Goal: Task Accomplishment & Management: Manage account settings

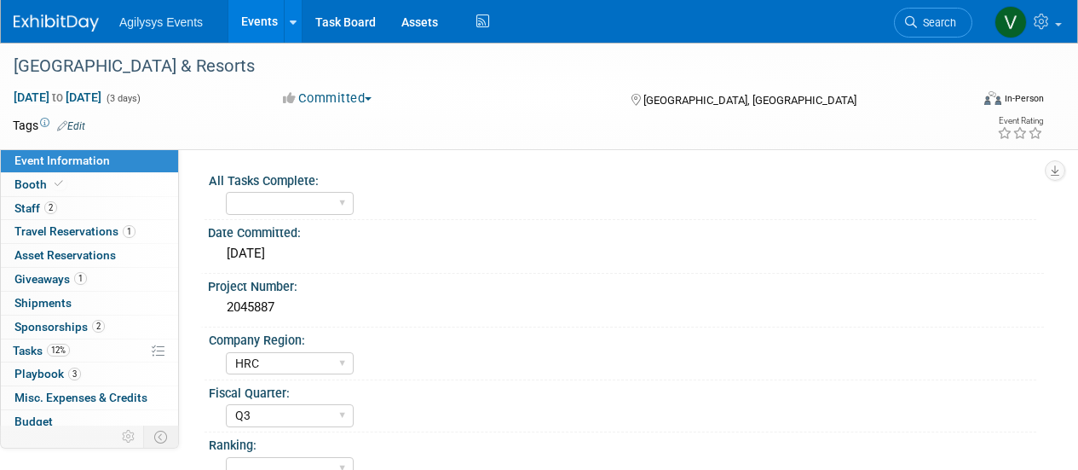
select select "HRC"
select select "Q3"
select select "Yes"
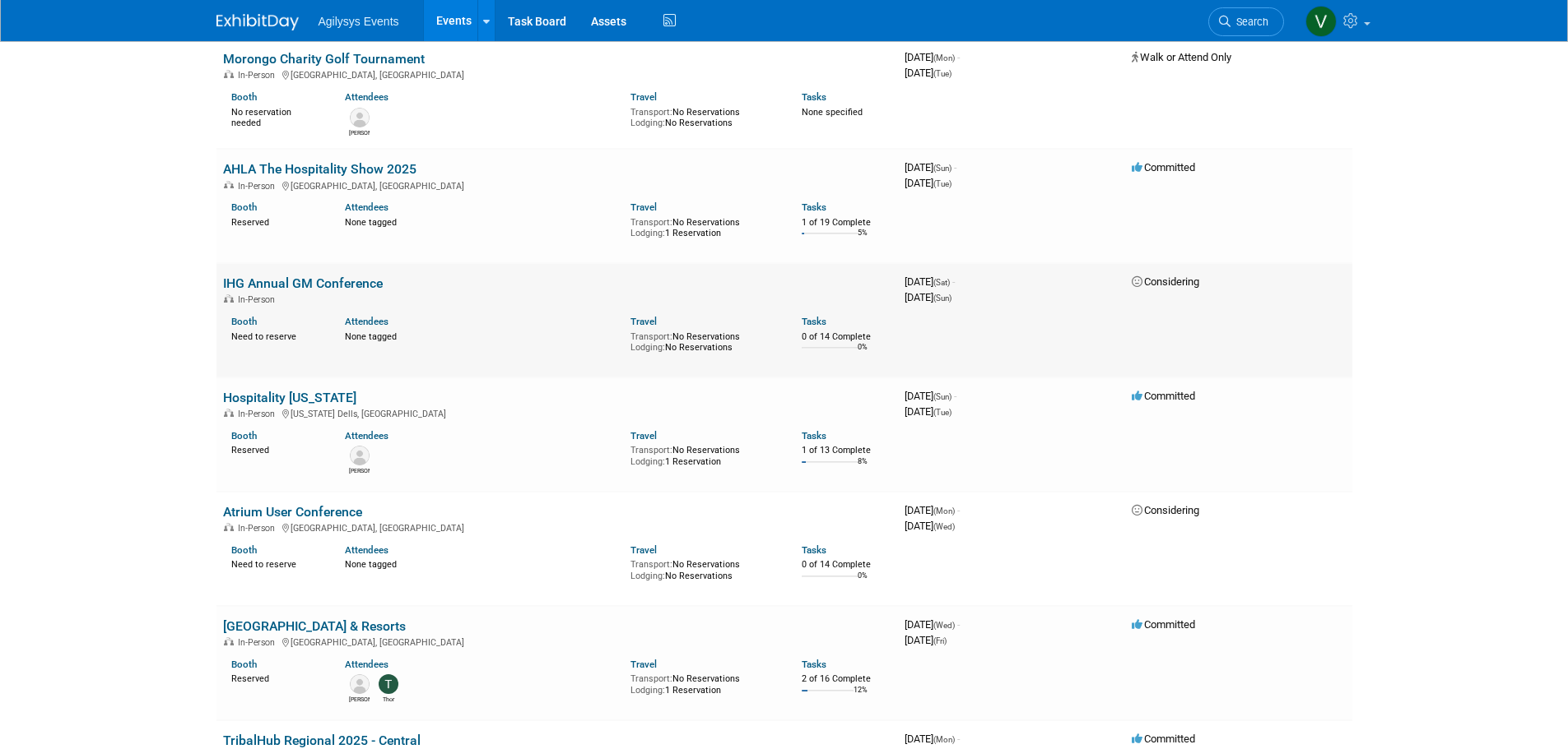
scroll to position [3208, 0]
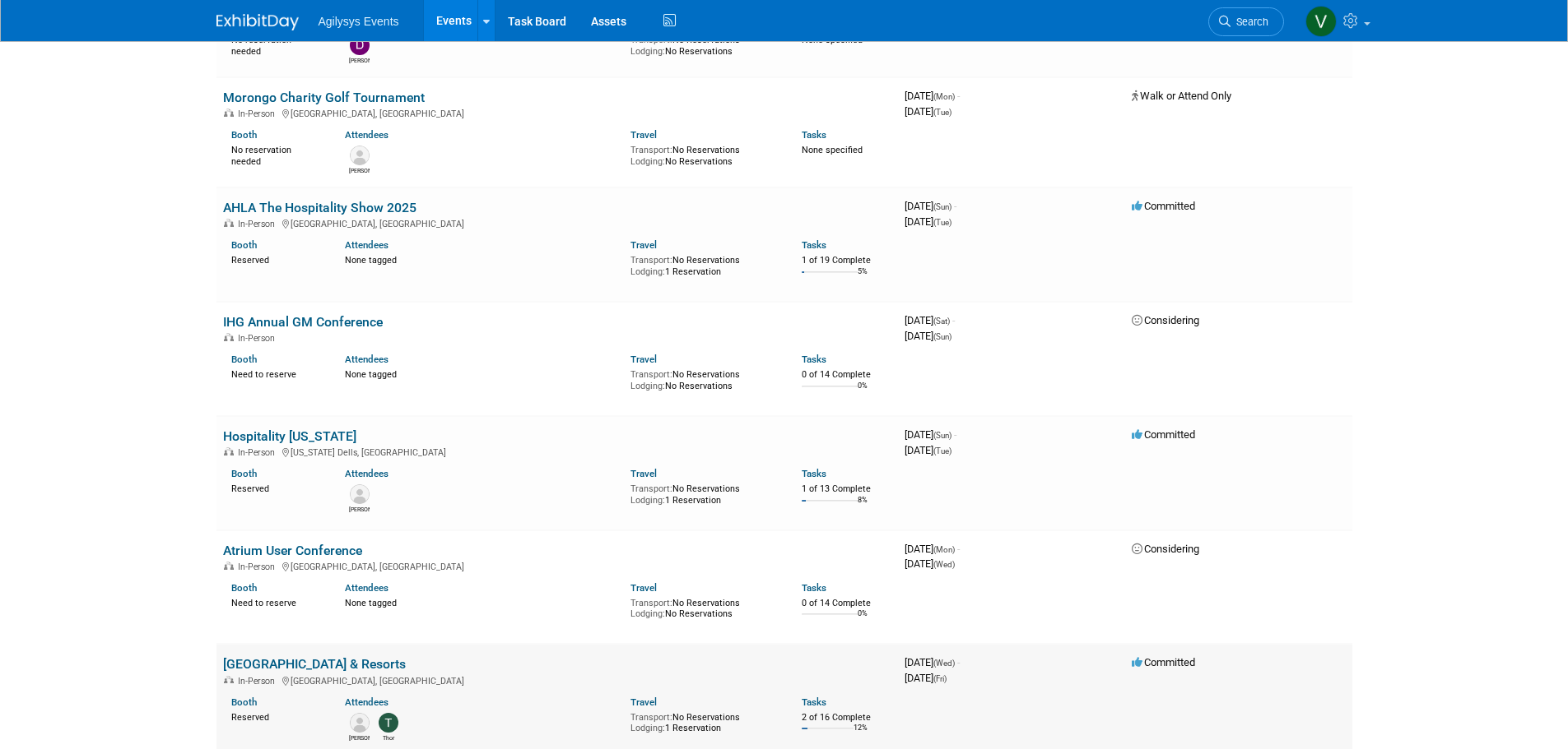
click at [309, 656] on link "[GEOGRAPHIC_DATA] & Resorts" at bounding box center [314, 664] width 182 height 15
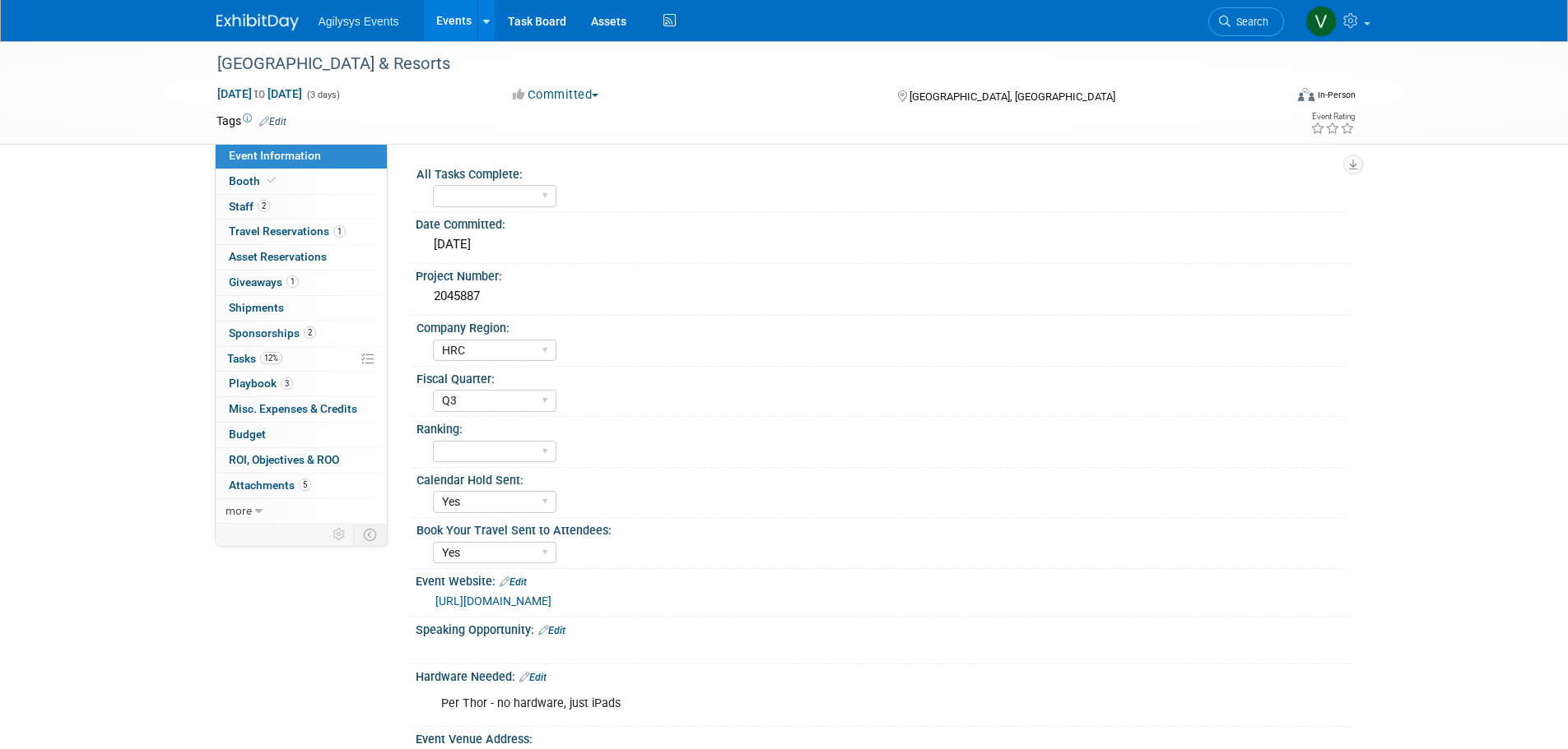
select select "HRC"
select select "Q3"
select select "Yes"
click at [265, 354] on span "12%" at bounding box center [270, 358] width 22 height 13
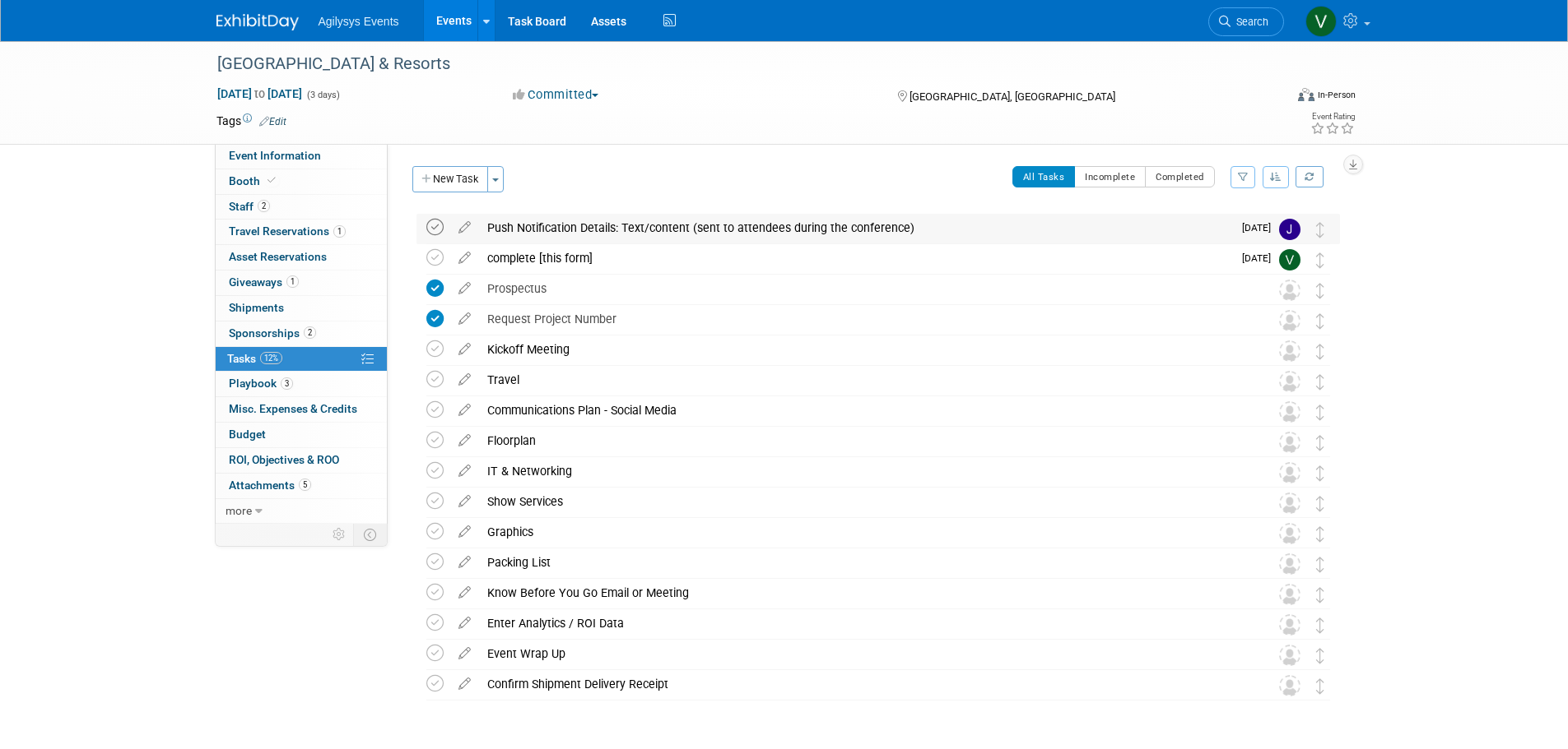
click at [429, 227] on icon at bounding box center [434, 228] width 17 height 17
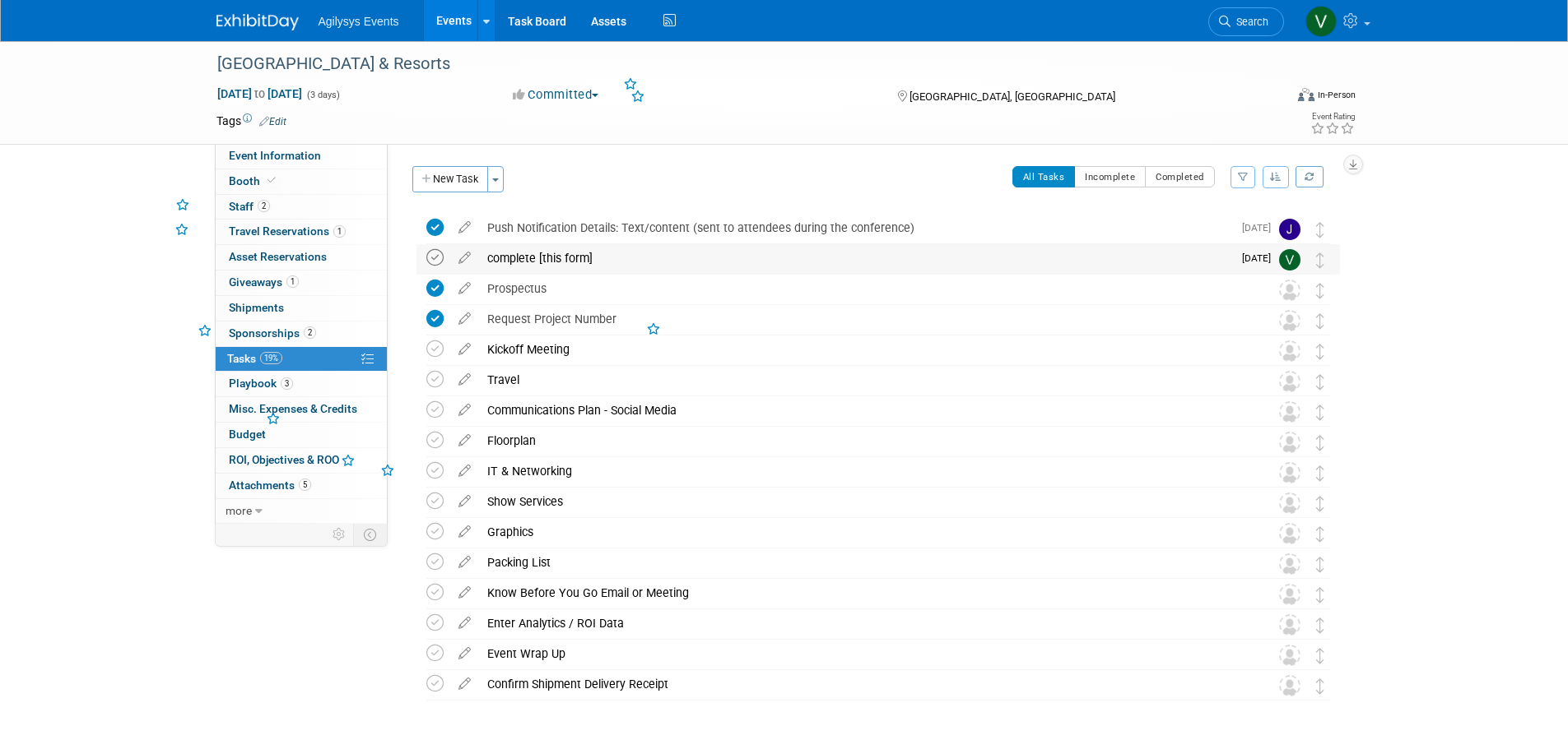
click at [433, 258] on icon at bounding box center [434, 258] width 17 height 17
click at [261, 164] on link "Event Information" at bounding box center [300, 156] width 171 height 25
select select "HRC"
select select "Q3"
select select "Yes"
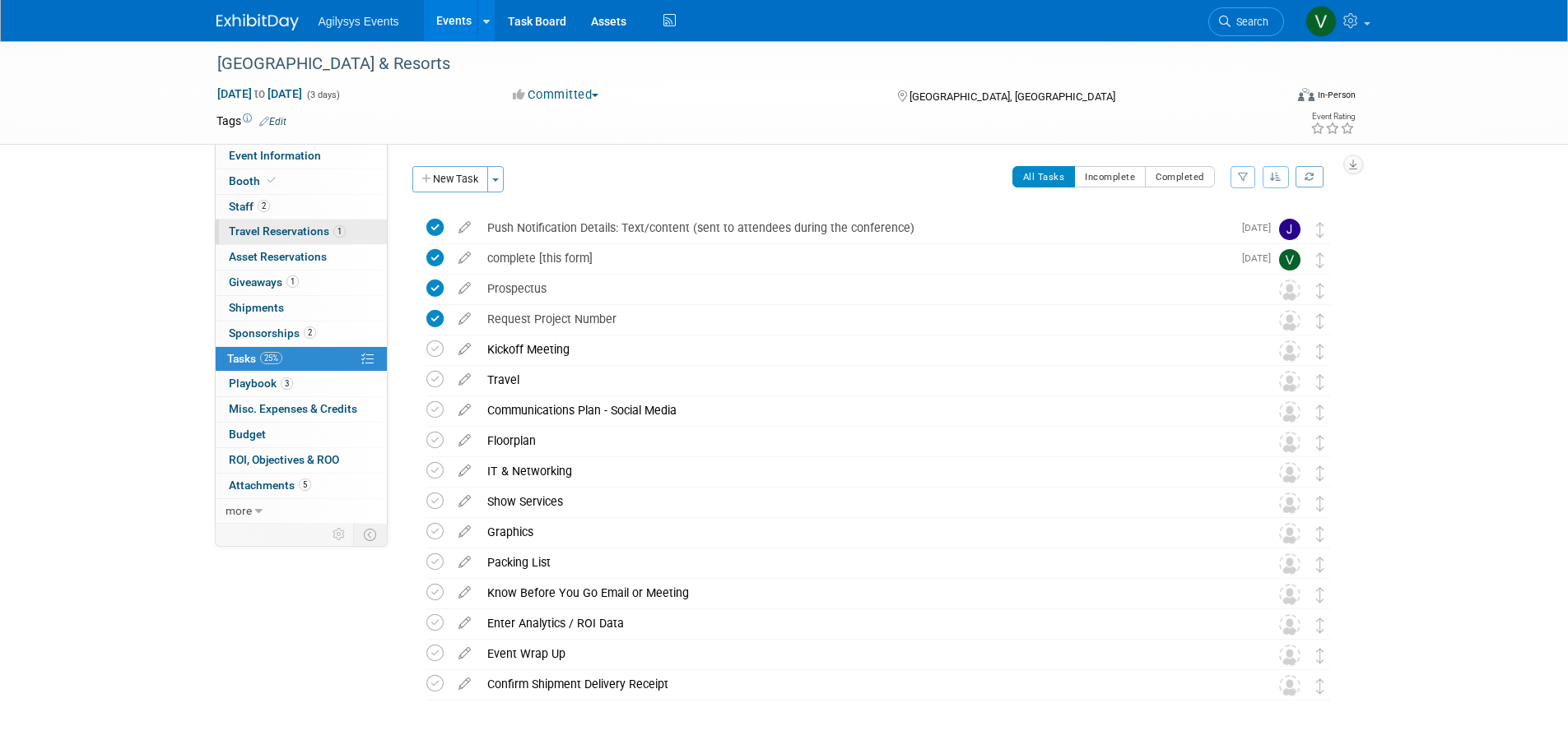
select select "Yes"
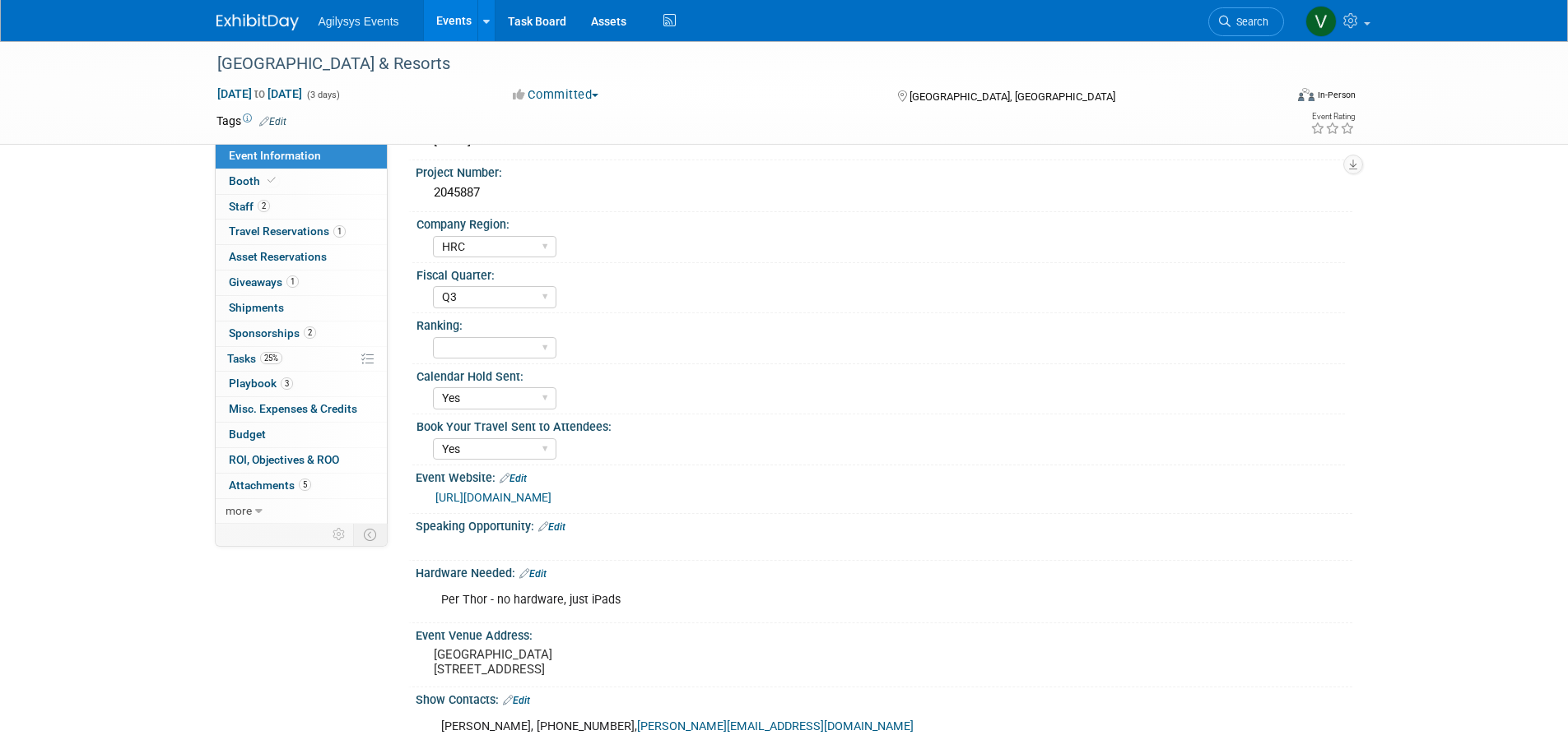
scroll to position [325, 0]
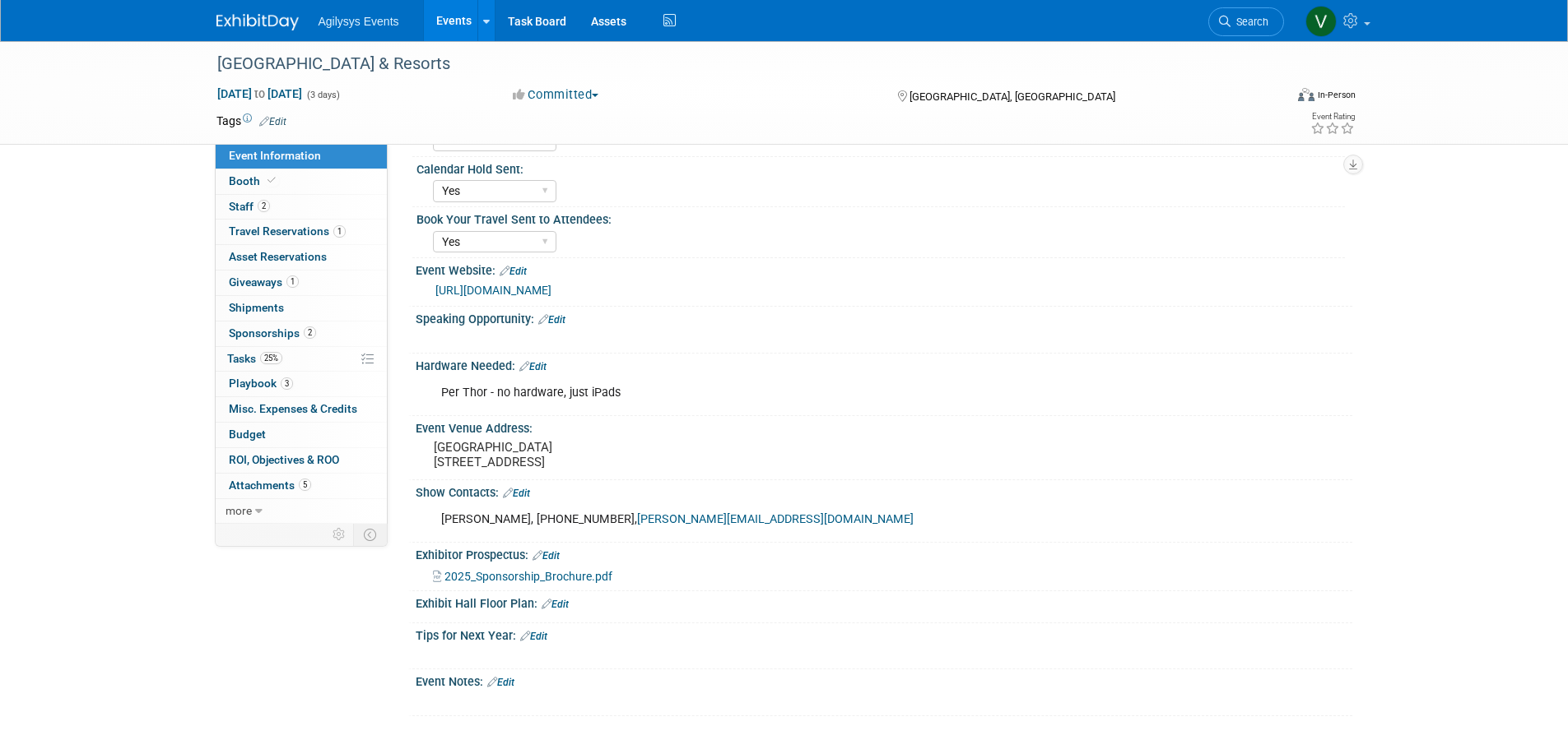
click at [351, 14] on li "Agilysys Events" at bounding box center [371, 14] width 104 height 24
click at [353, 19] on span "Agilysys Events" at bounding box center [359, 21] width 81 height 14
click at [265, 21] on img at bounding box center [257, 21] width 82 height 16
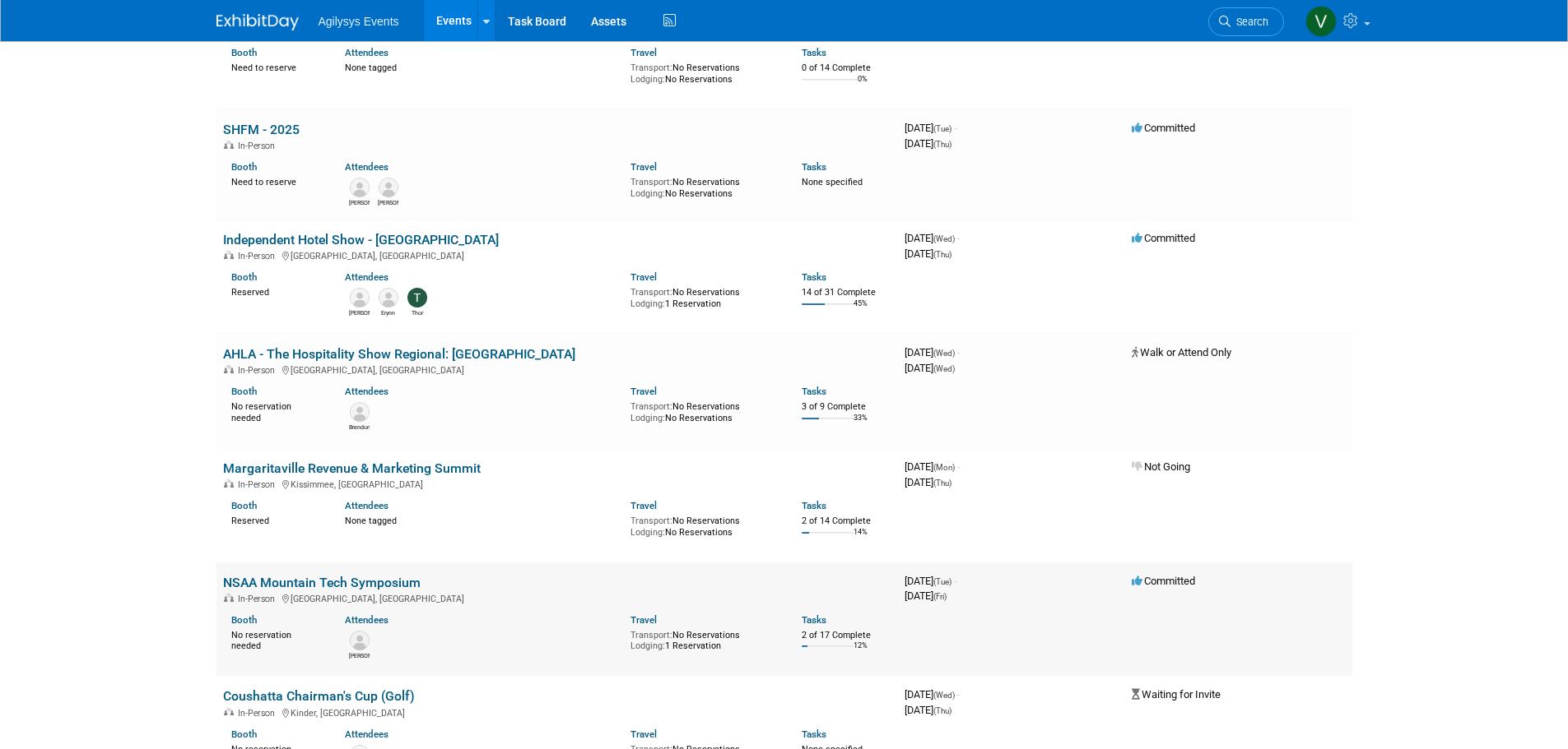
scroll to position [1892, 0]
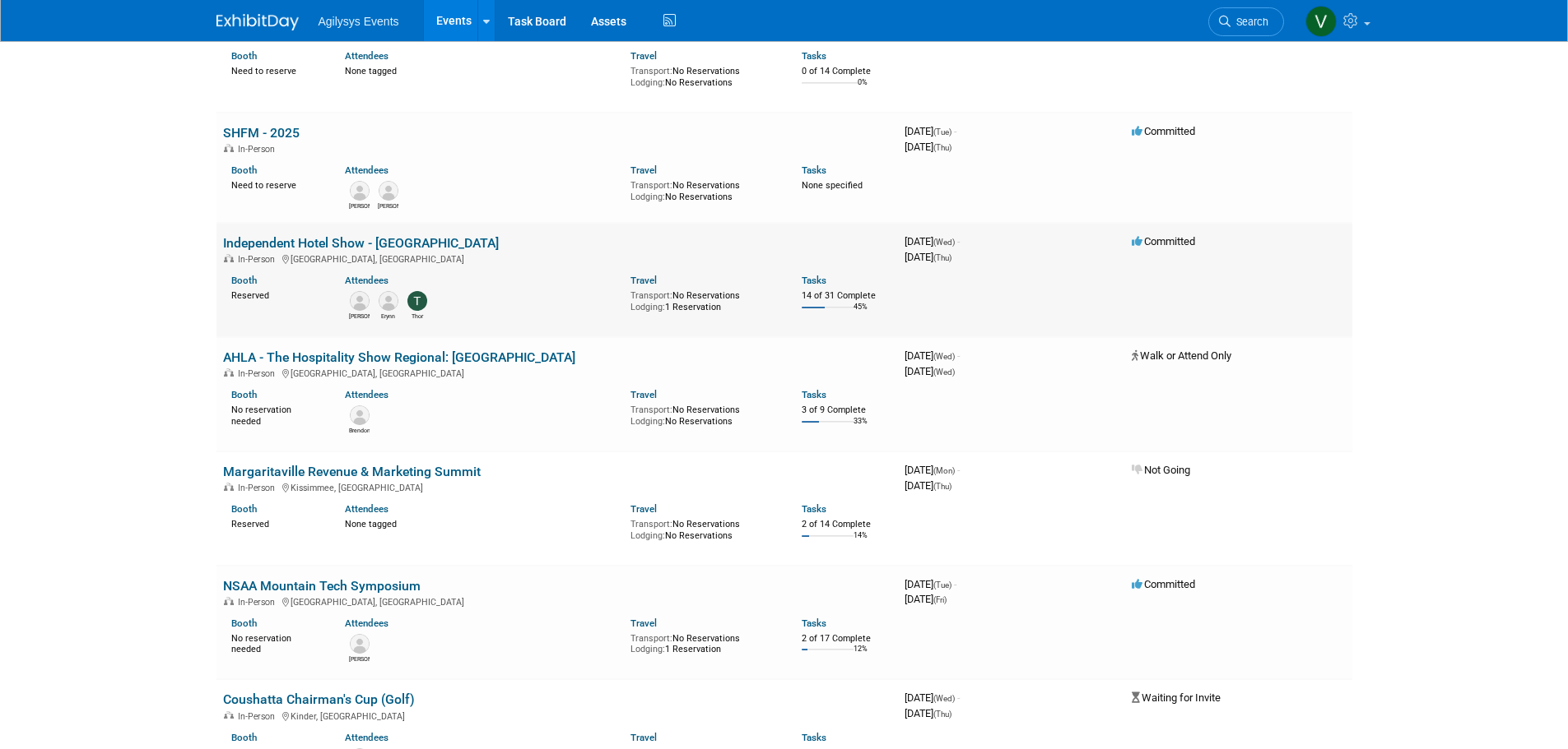
click at [371, 237] on link "Independent Hotel Show - [GEOGRAPHIC_DATA]" at bounding box center [361, 243] width 276 height 15
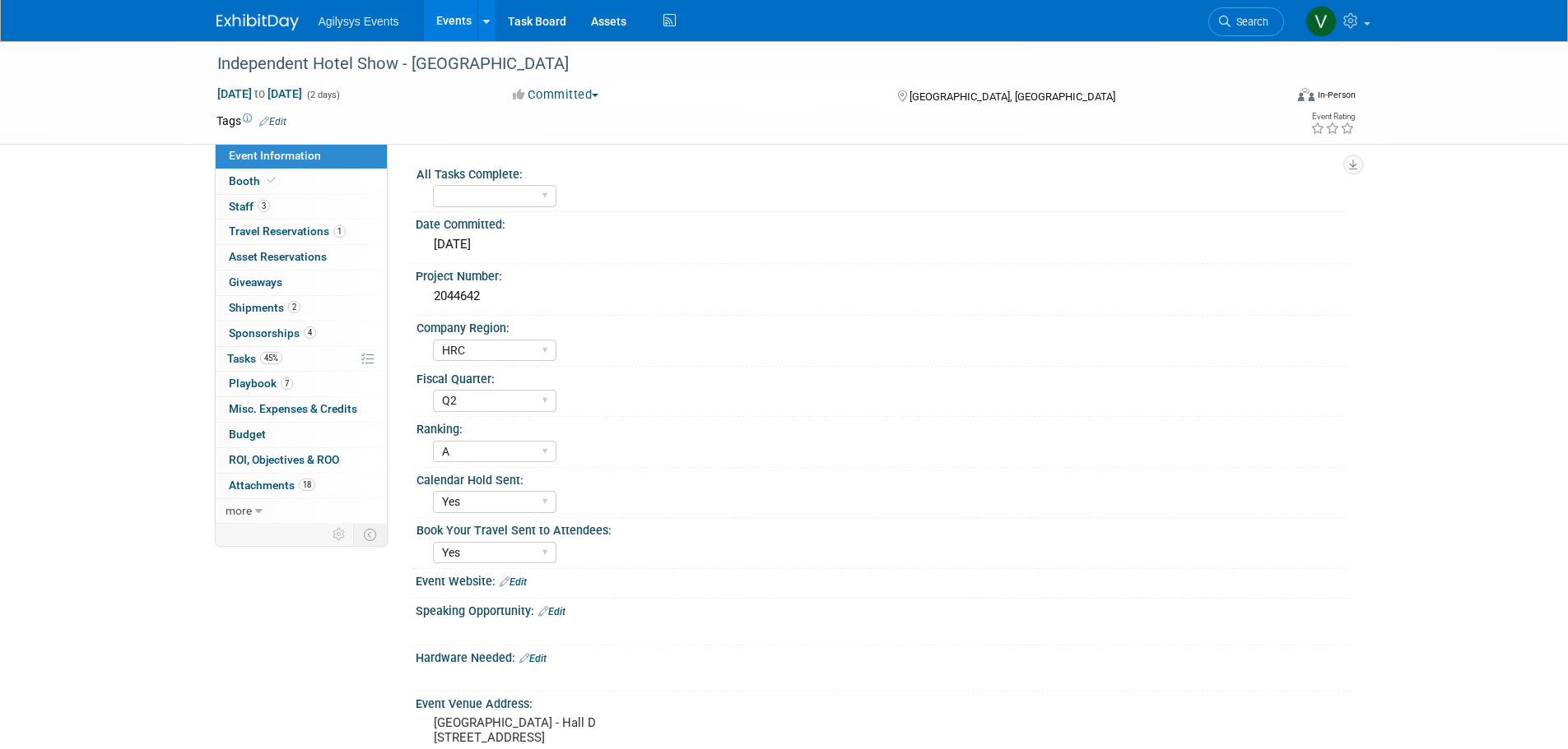
select select "HRC"
select select "Q2"
select select "A"
select select "Yes"
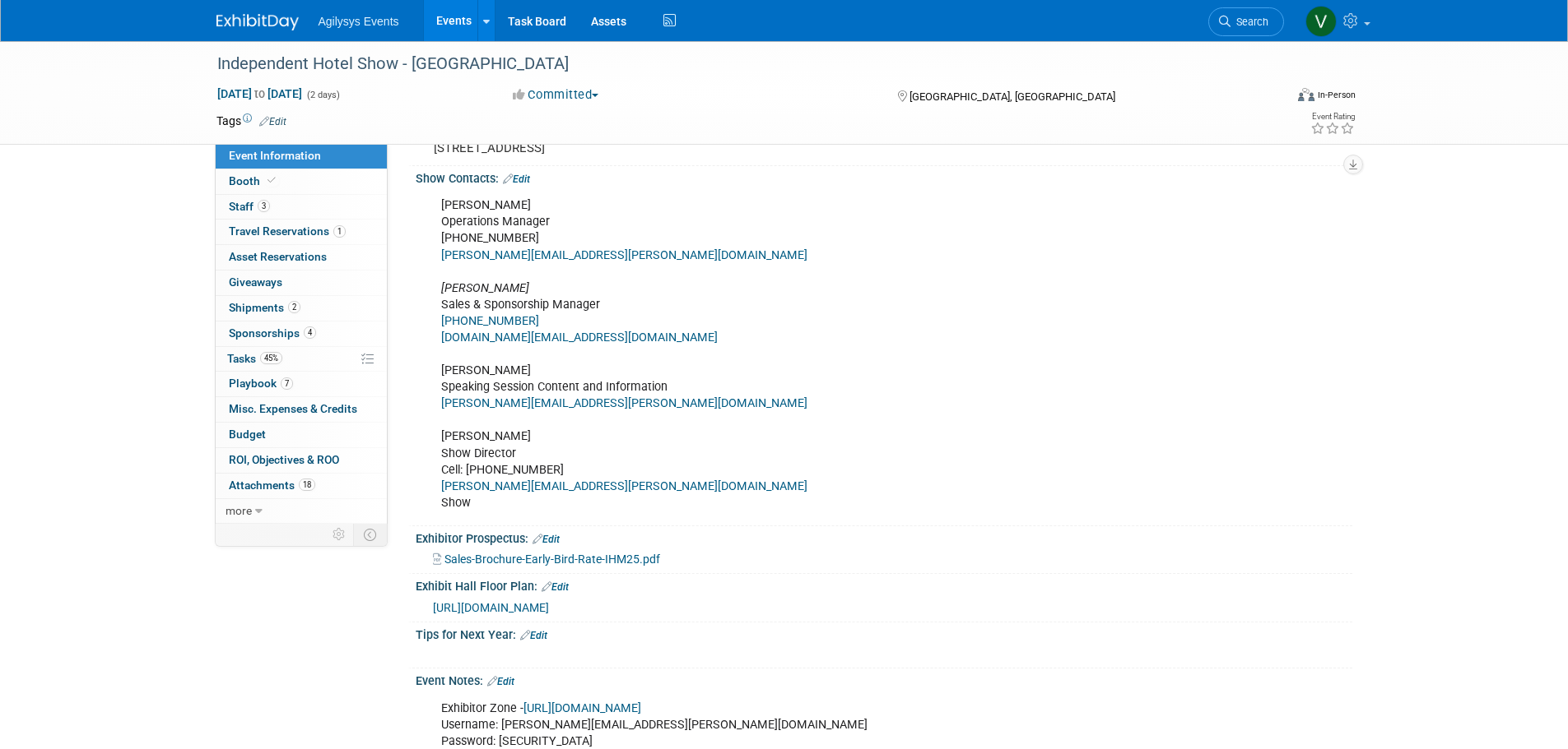
scroll to position [822, 0]
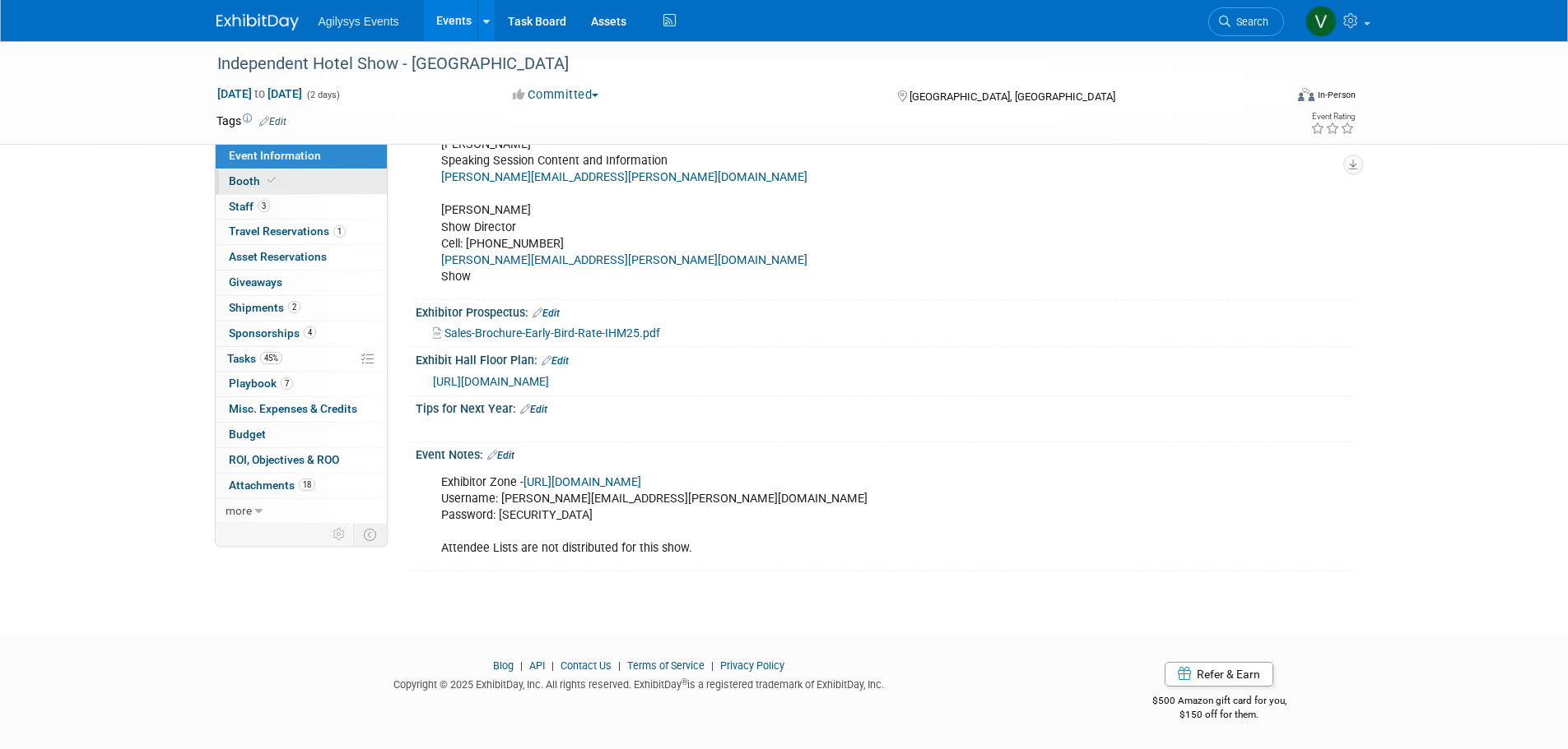
click at [248, 178] on span "Booth" at bounding box center [254, 181] width 50 height 14
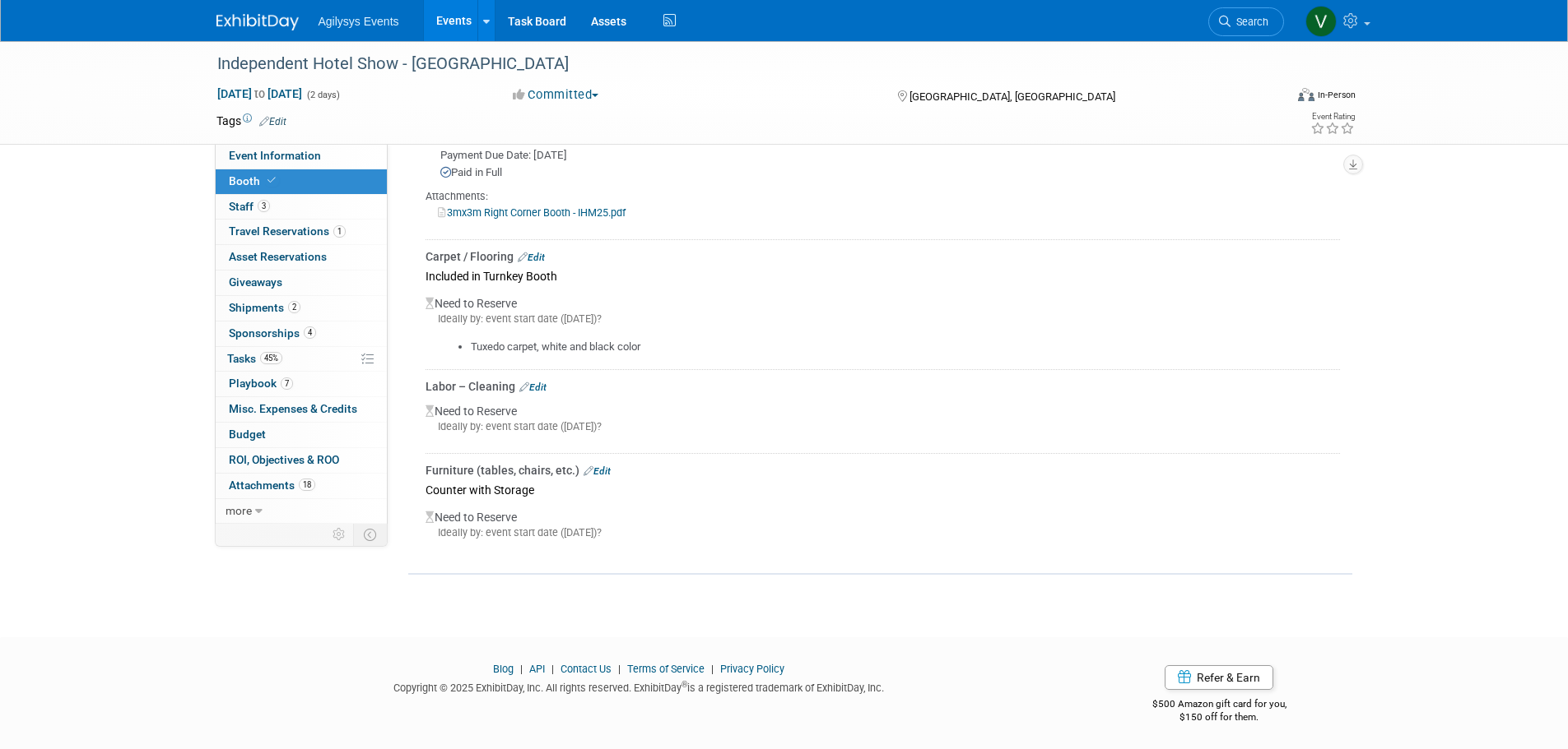
scroll to position [1733, 0]
click at [275, 213] on link "3 Staff 3" at bounding box center [300, 208] width 171 height 25
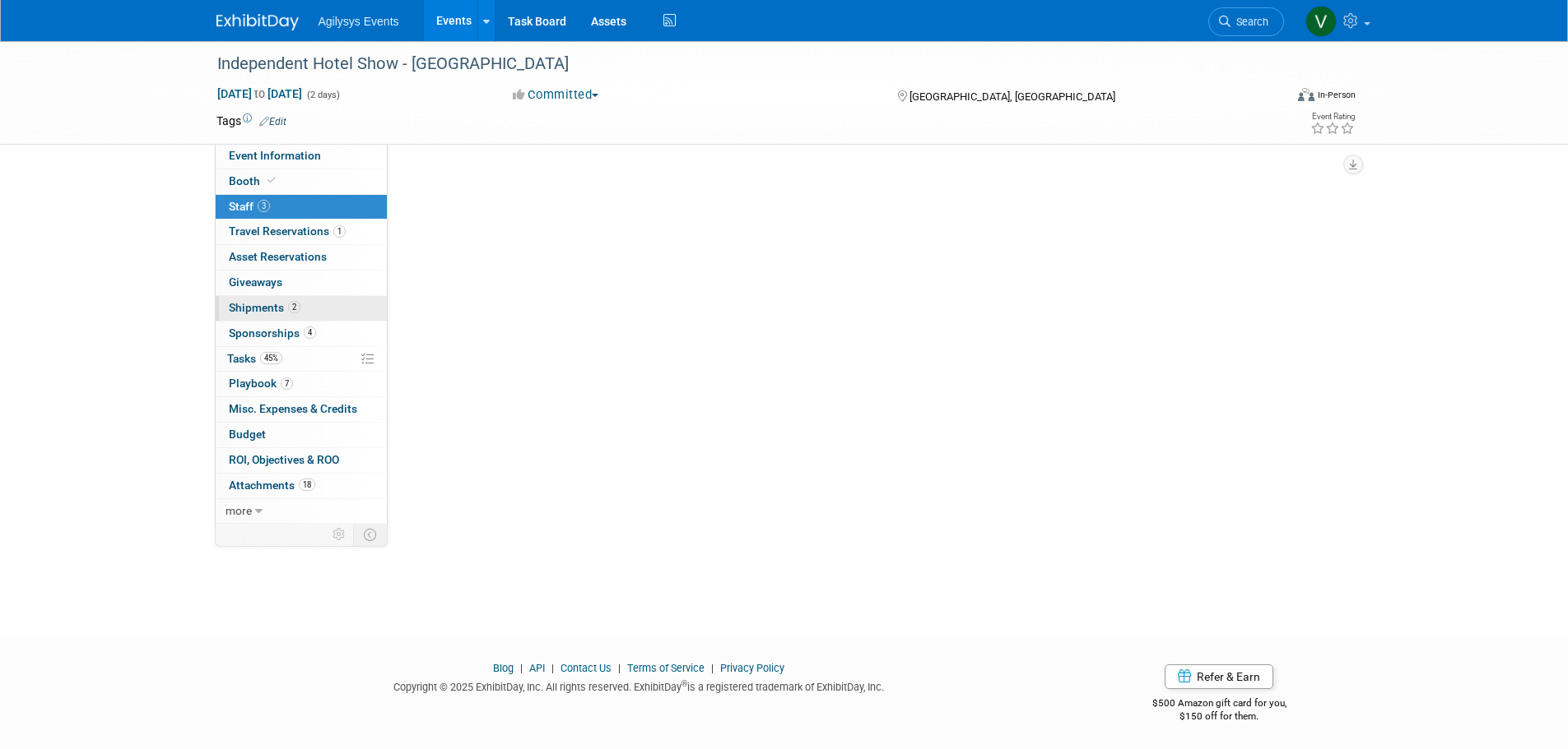
scroll to position [0, 0]
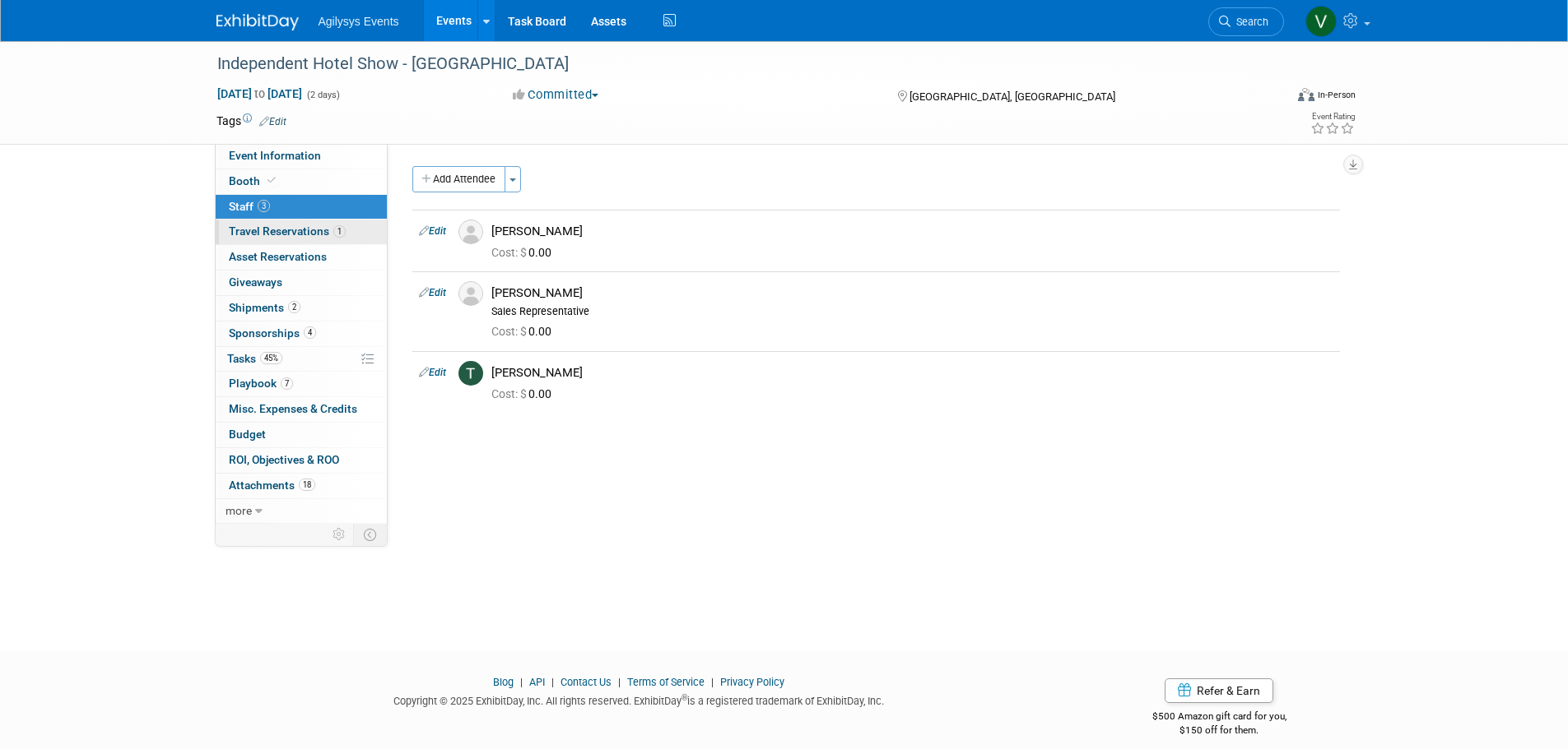
click at [262, 226] on span "Travel Reservations 1" at bounding box center [287, 232] width 117 height 14
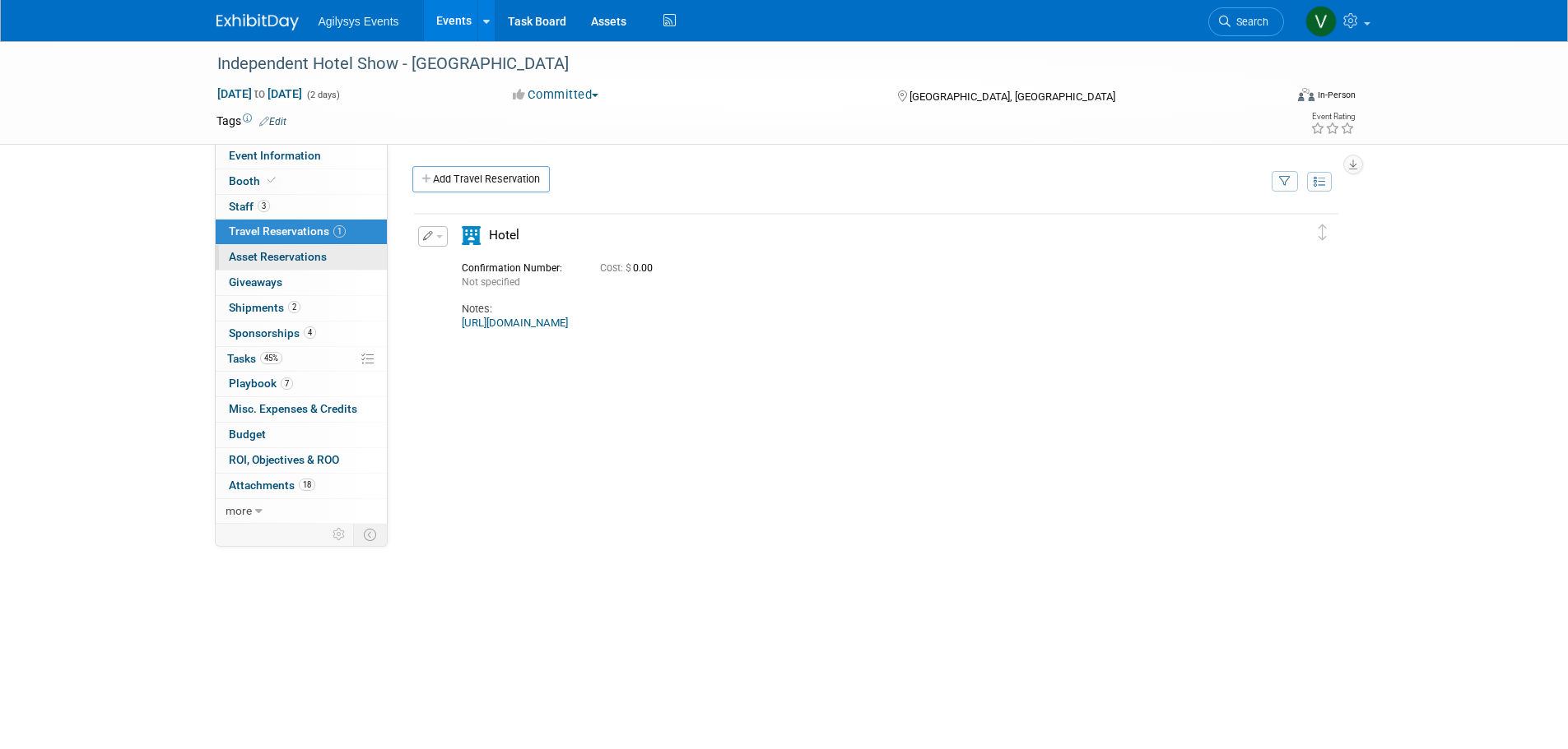
click at [294, 245] on link "0 Asset Reservations 0" at bounding box center [300, 258] width 171 height 25
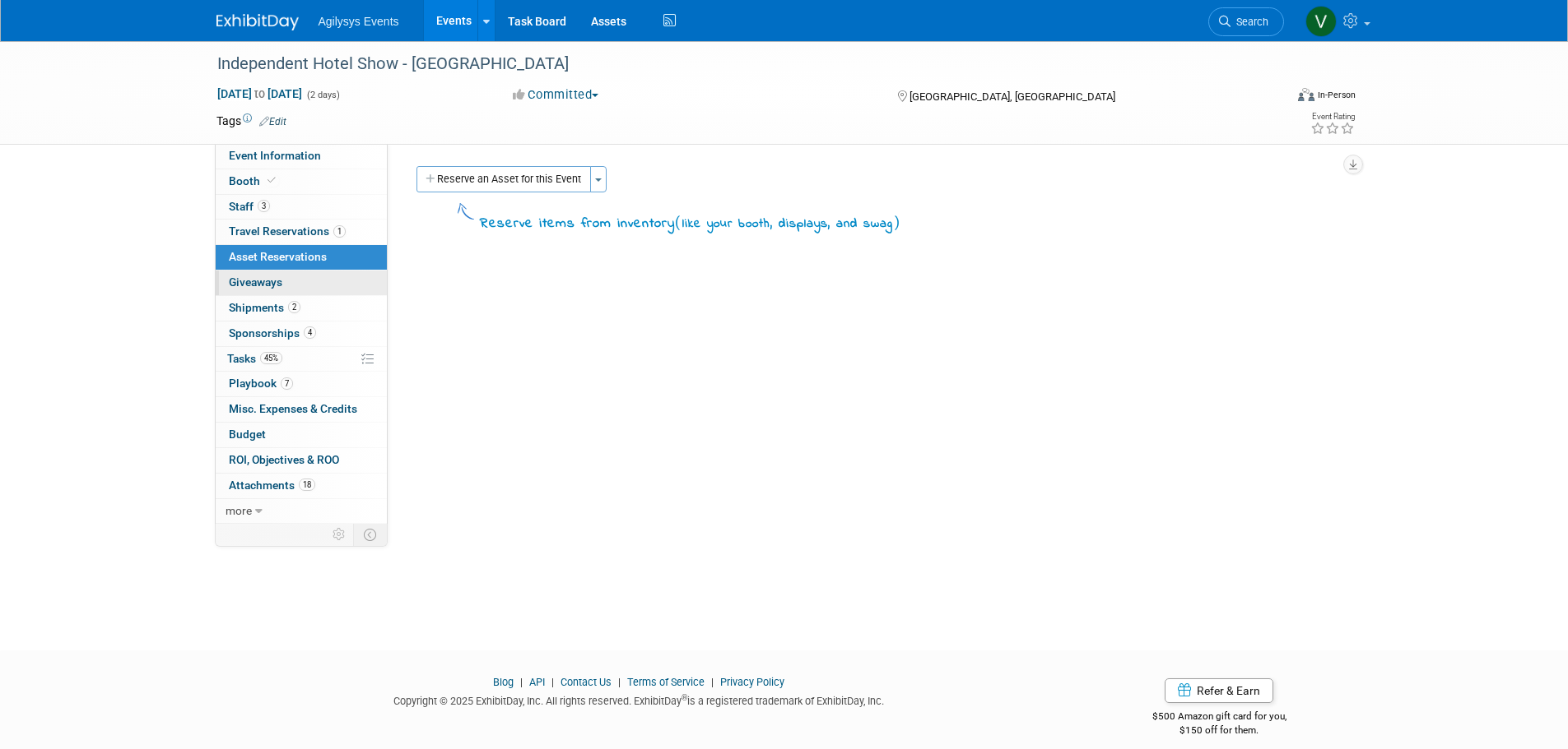
click at [293, 281] on link "0 Giveaways 0" at bounding box center [300, 283] width 171 height 25
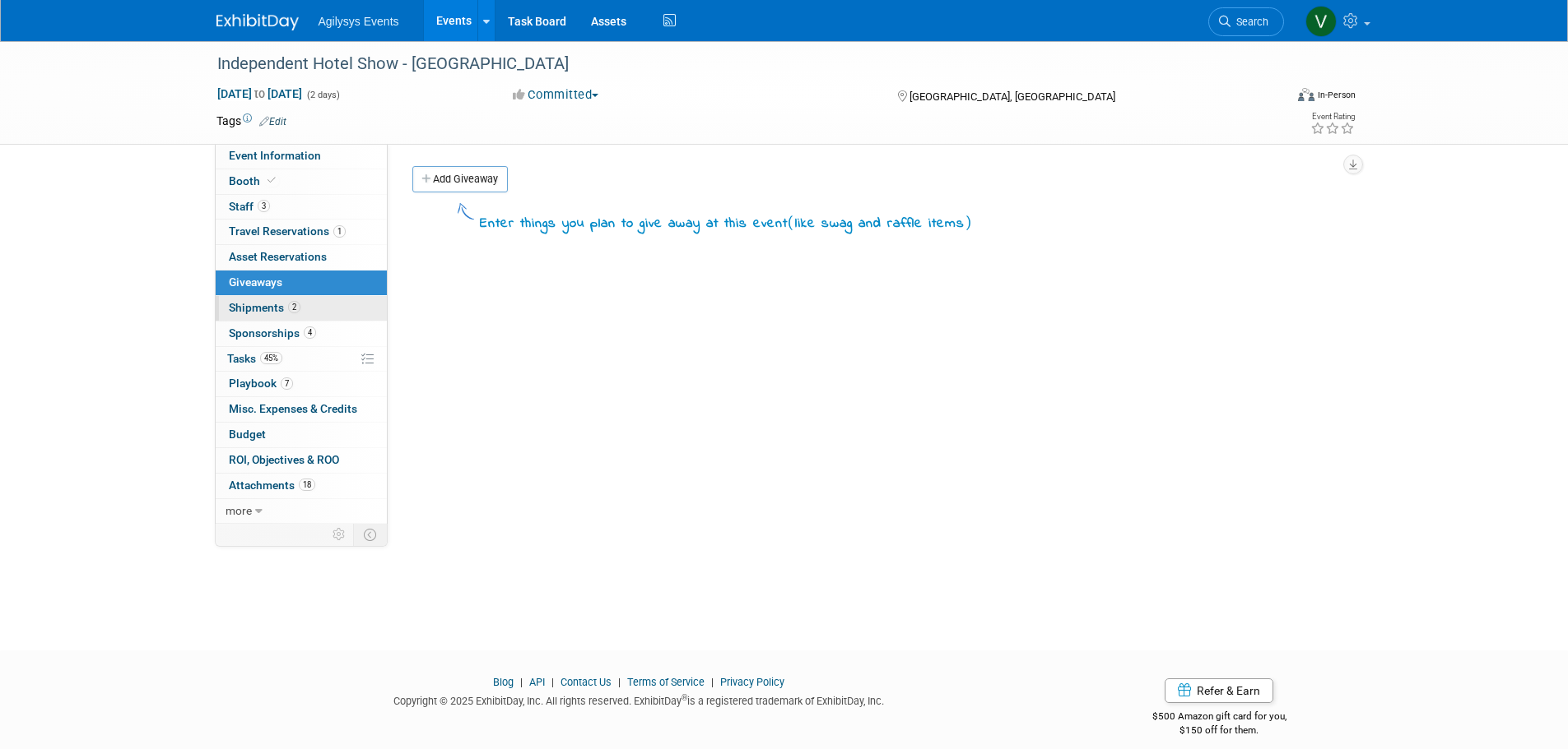
click at [294, 303] on span "2" at bounding box center [294, 307] width 13 height 13
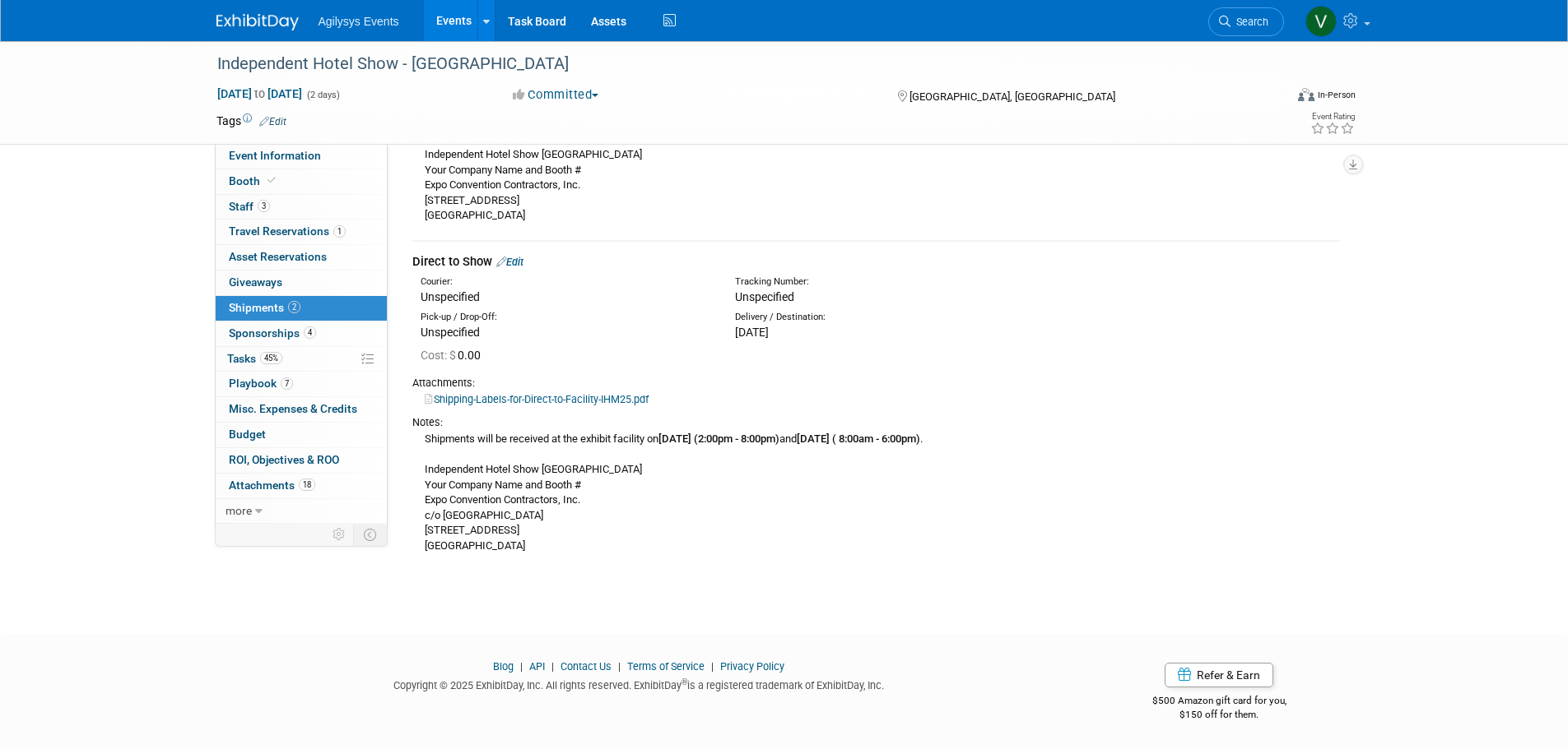
scroll to position [256, 0]
click at [278, 142] on div "Independent Hotel Show - [GEOGRAPHIC_DATA] [DATE] to [DATE] (2 days) [DATE] to …" at bounding box center [784, 93] width 1161 height 103
click at [279, 153] on span "Event Information" at bounding box center [274, 155] width 92 height 14
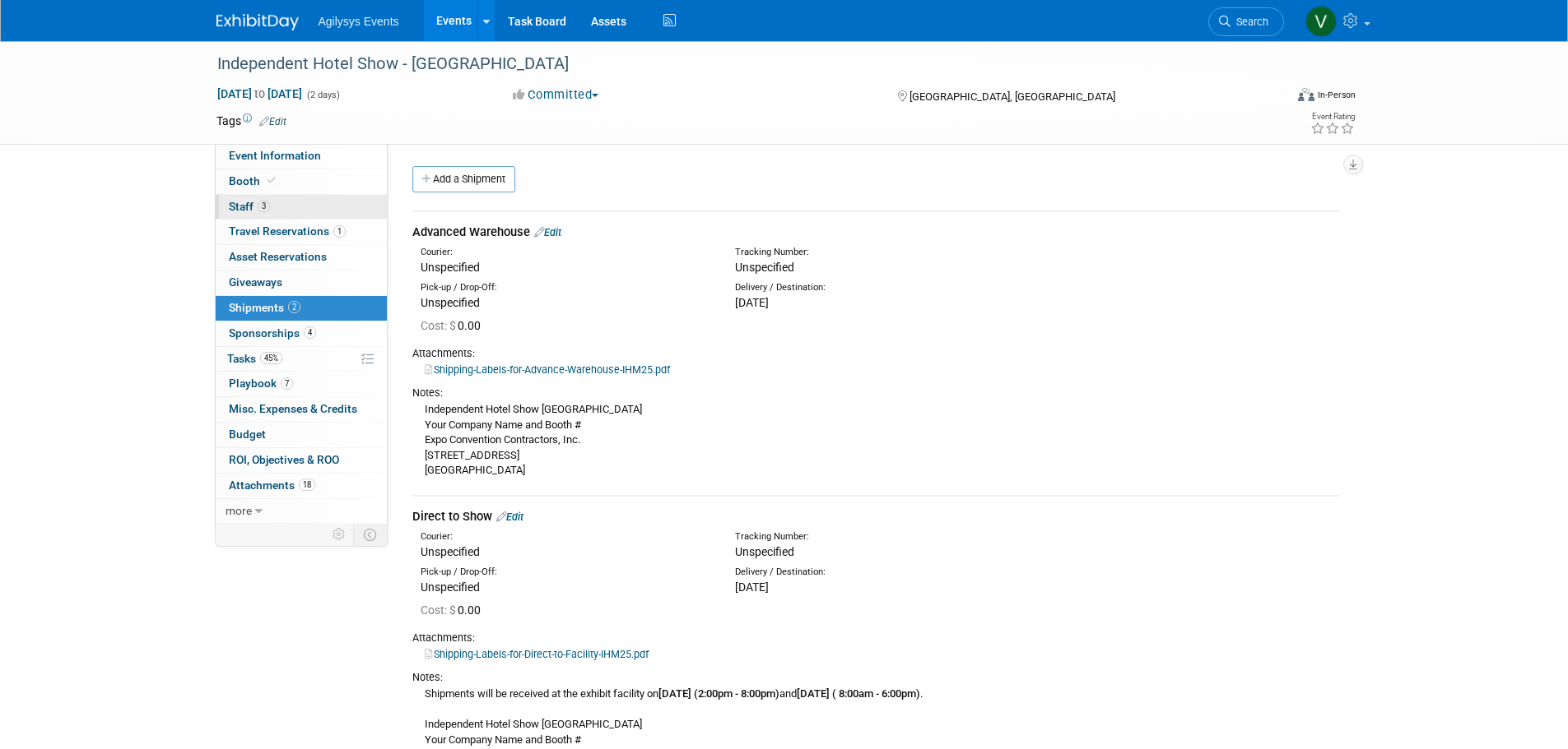
select select "HRC"
select select "Q2"
select select "A"
select select "Yes"
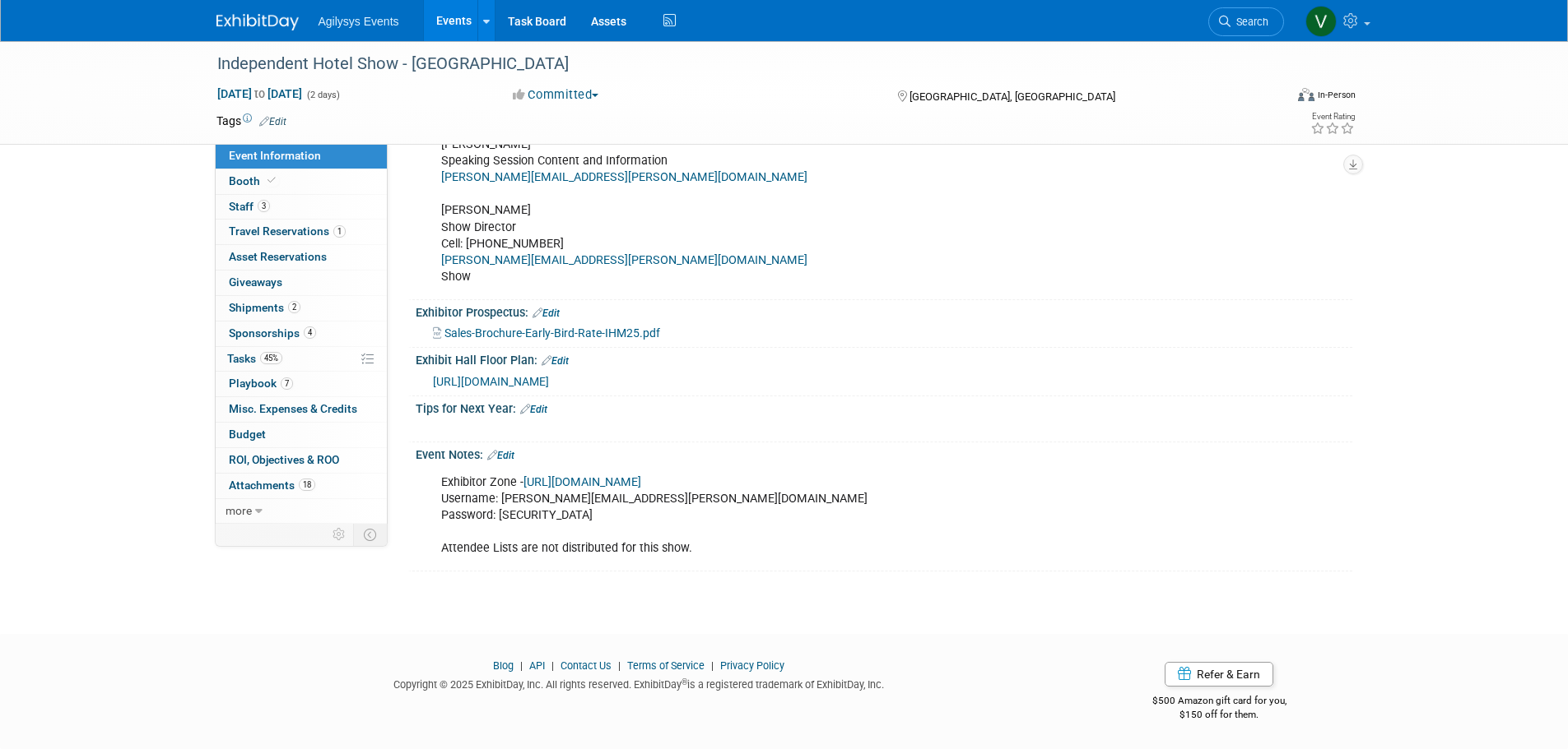
scroll to position [831, 0]
click at [627, 482] on link "[URL][DOMAIN_NAME]" at bounding box center [582, 483] width 118 height 14
